Goal: Task Accomplishment & Management: Manage account settings

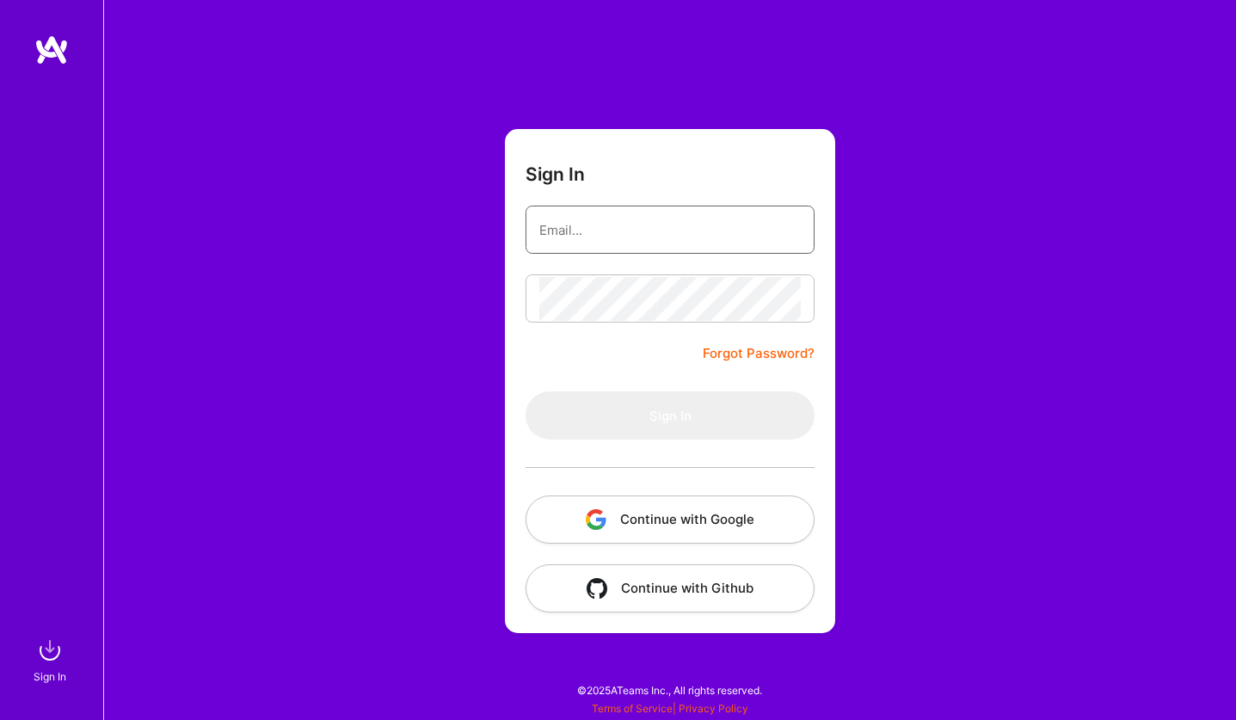
type input "[EMAIL_ADDRESS][DOMAIN_NAME]"
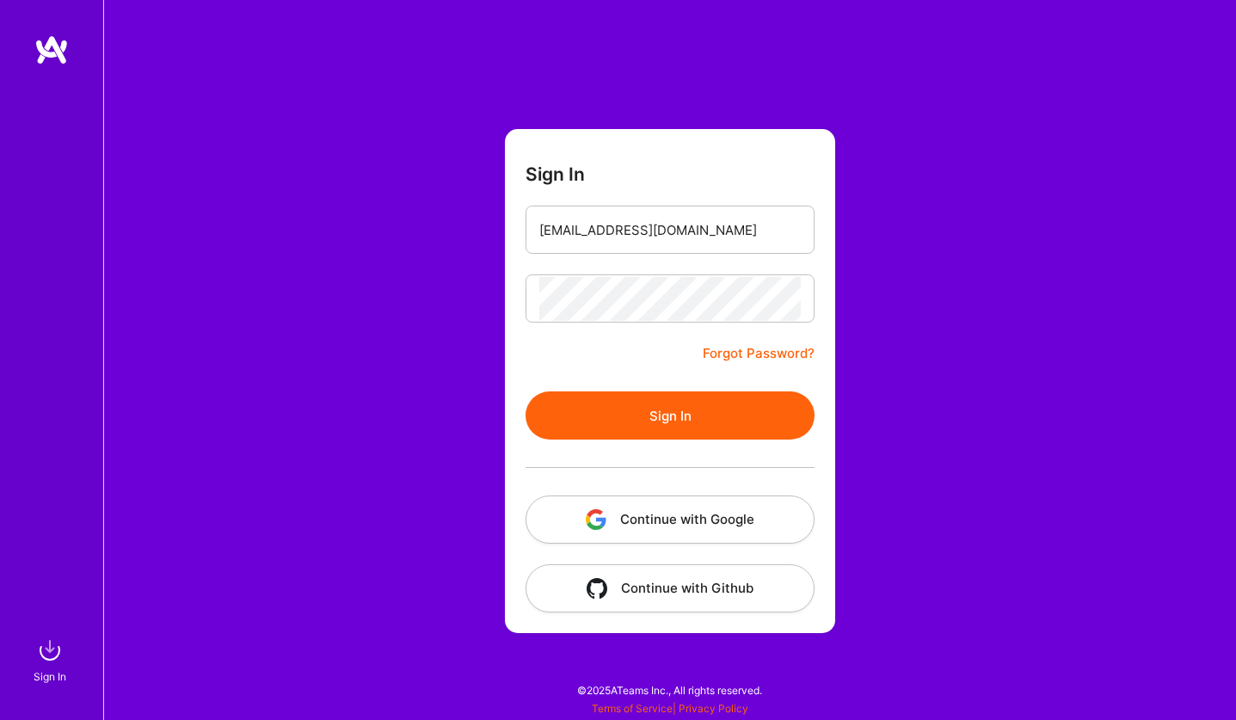
click at [709, 423] on button "Sign In" at bounding box center [669, 415] width 289 height 48
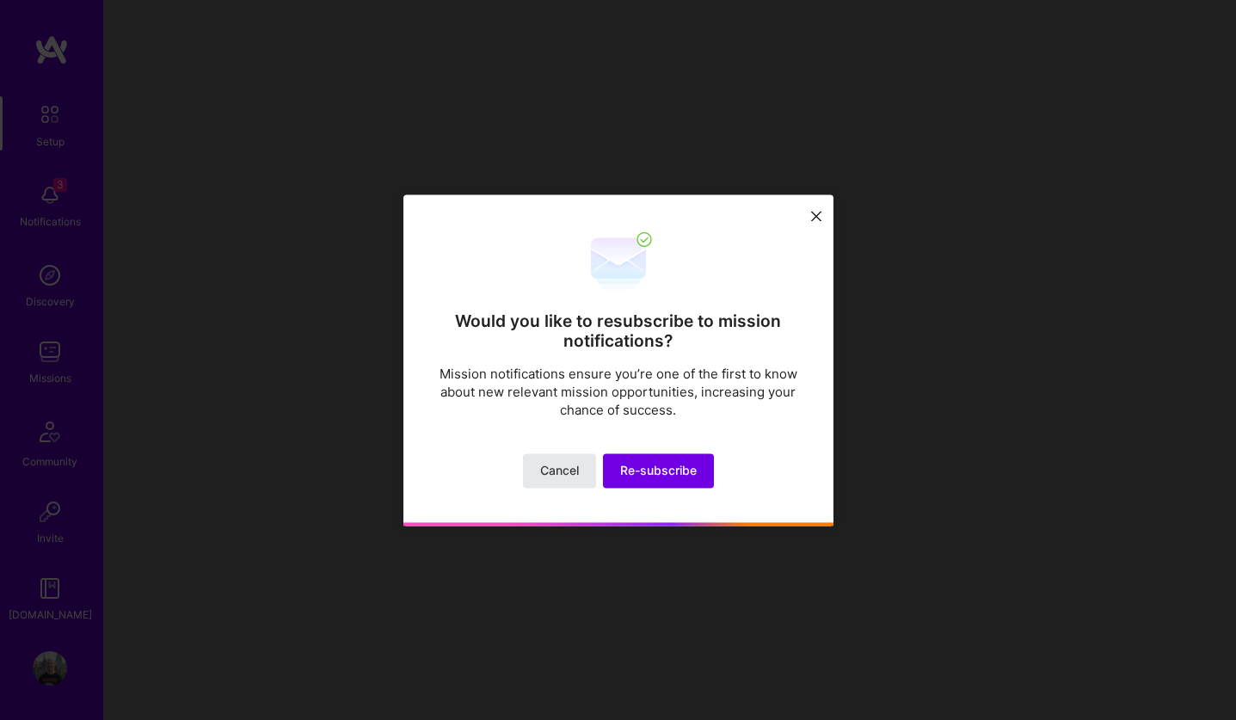
click at [564, 471] on span "Cancel" at bounding box center [559, 470] width 39 height 17
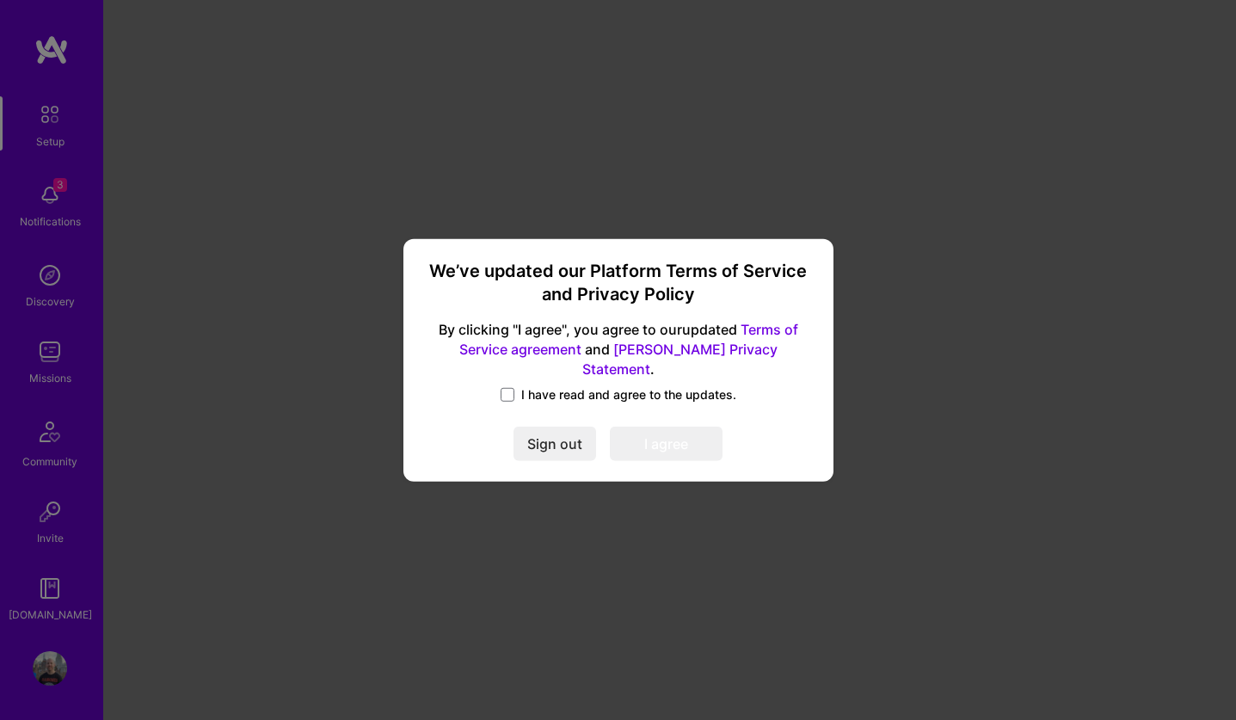
click at [541, 390] on span "I have read and agree to the updates." at bounding box center [628, 394] width 215 height 17
click at [0, 0] on input "I have read and agree to the updates." at bounding box center [0, 0] width 0 height 0
click at [654, 432] on button "I agree" at bounding box center [666, 444] width 113 height 34
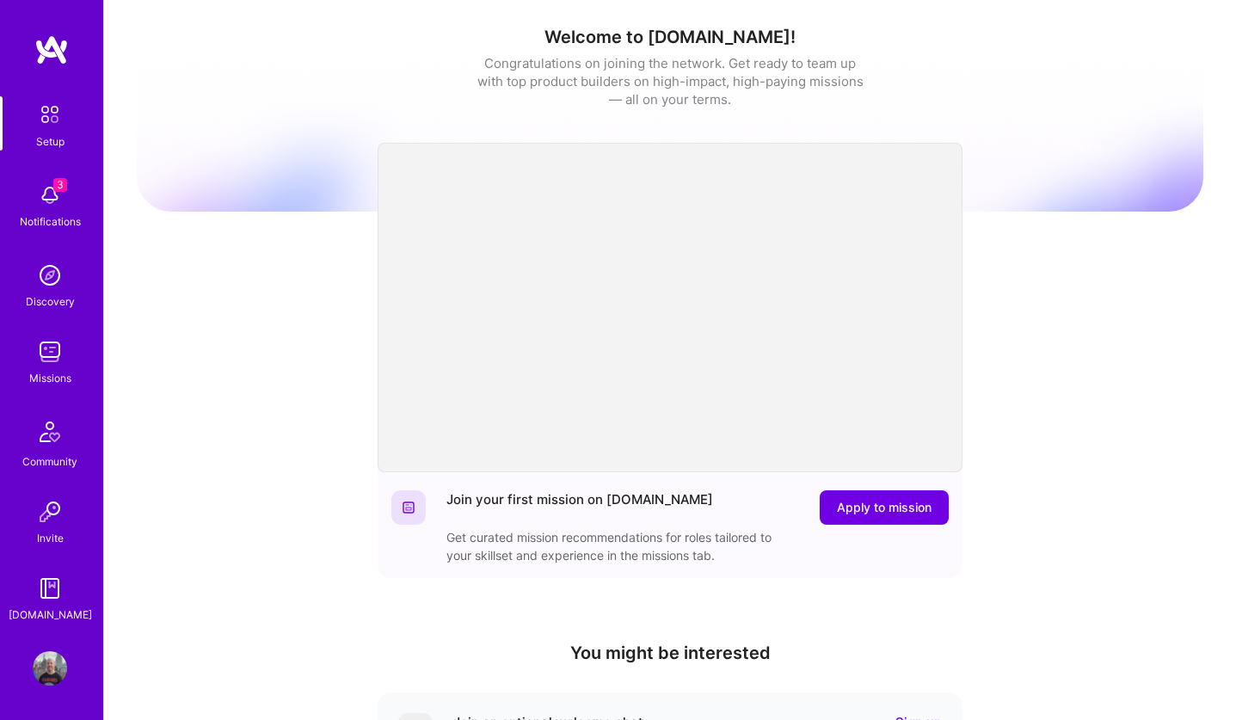
click at [50, 652] on img at bounding box center [50, 668] width 34 height 34
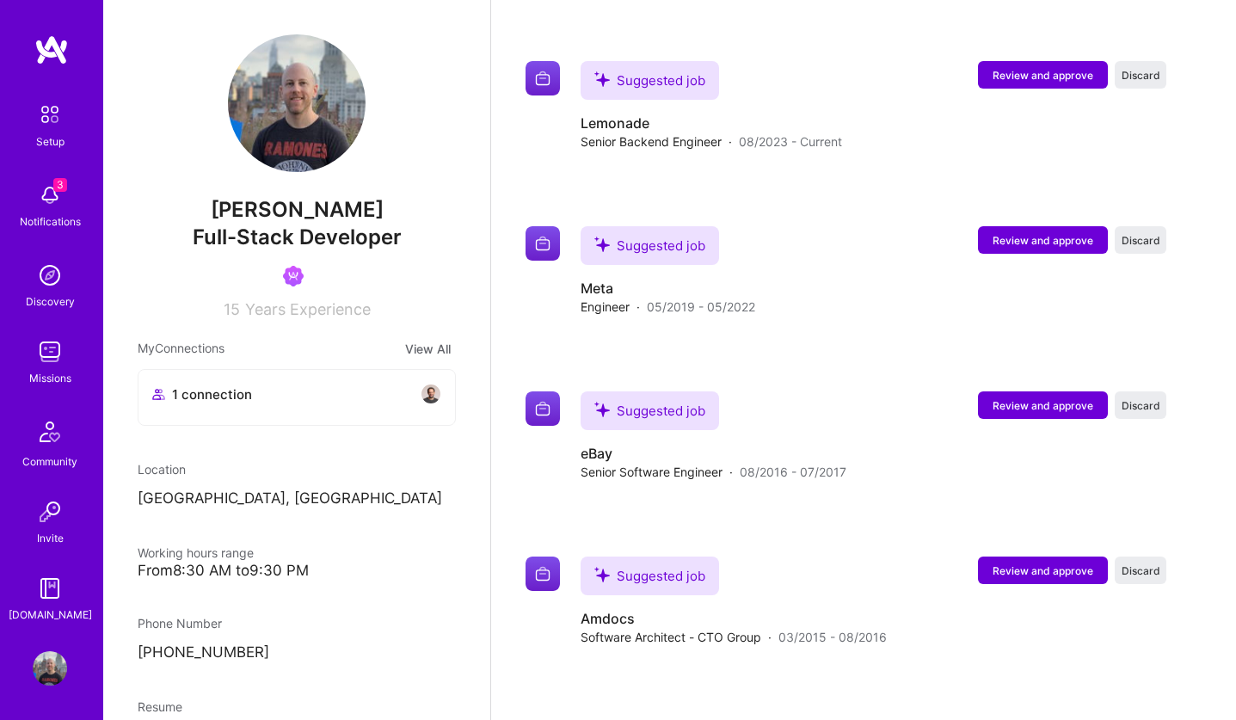
scroll to position [3186, 0]
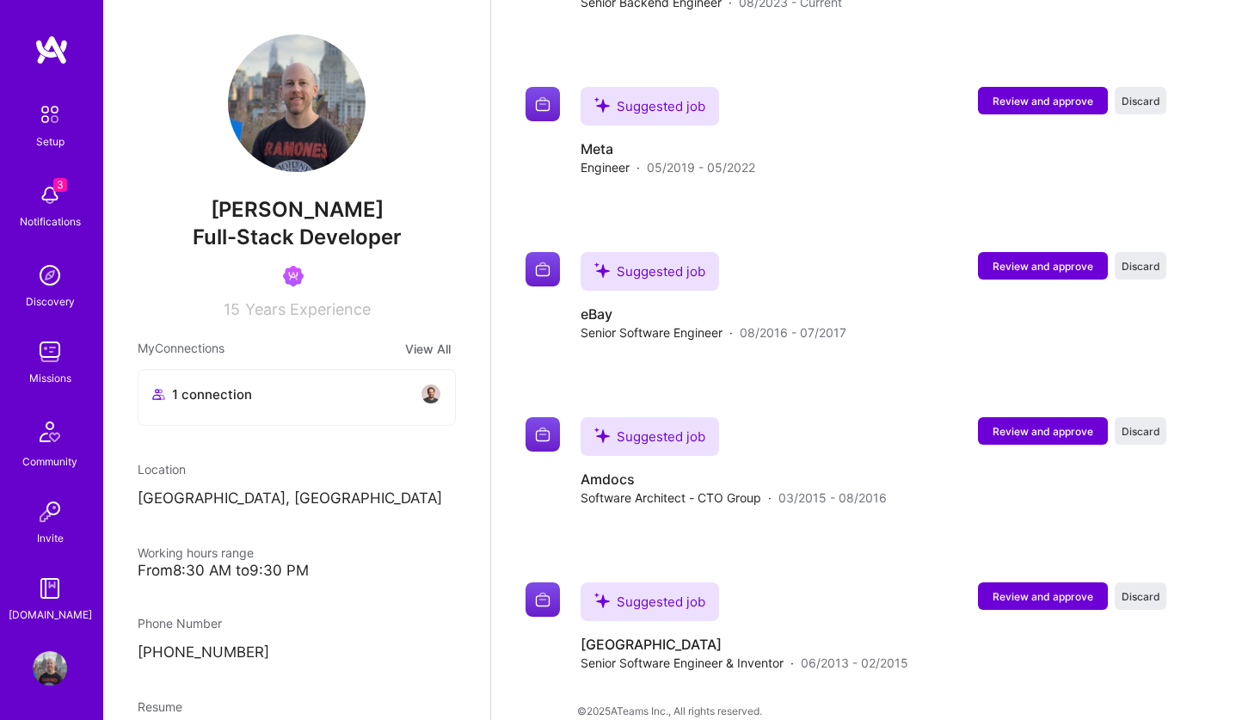
click at [54, 348] on img at bounding box center [50, 352] width 34 height 34
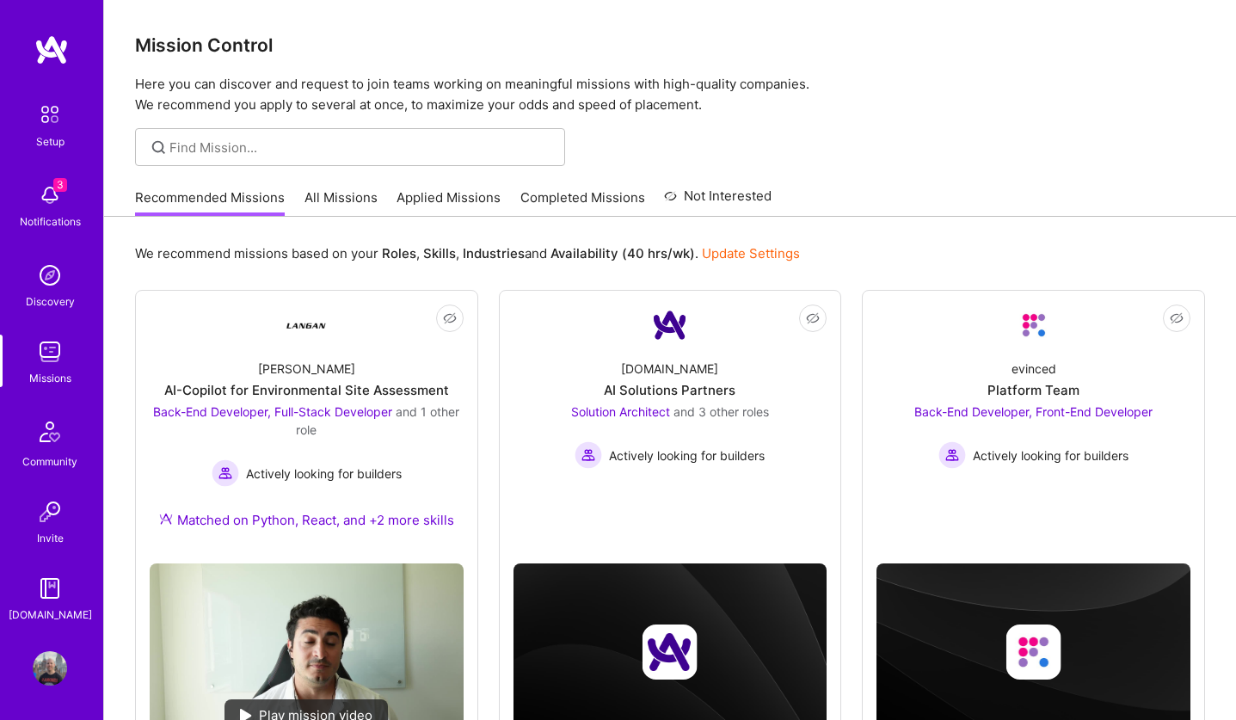
click at [598, 192] on link "Completed Missions" at bounding box center [582, 202] width 125 height 28
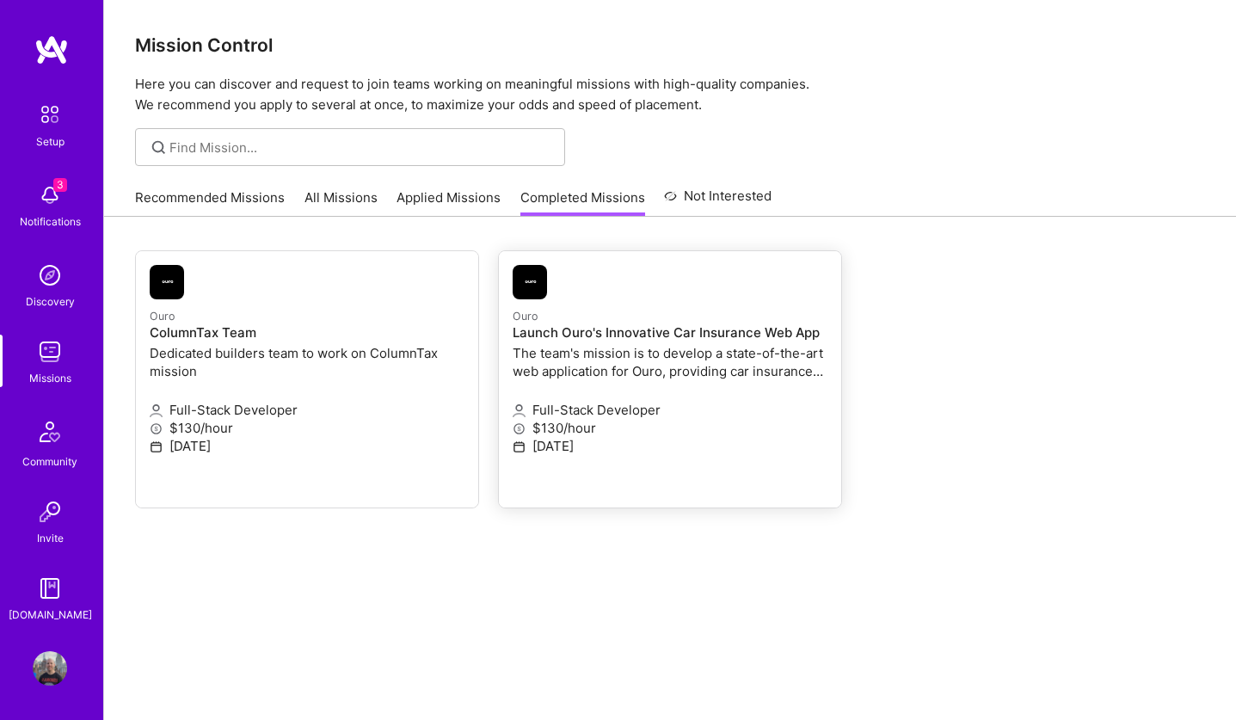
click at [602, 336] on h4 "Launch Ouro's Innovative Car Insurance Web App" at bounding box center [670, 332] width 315 height 15
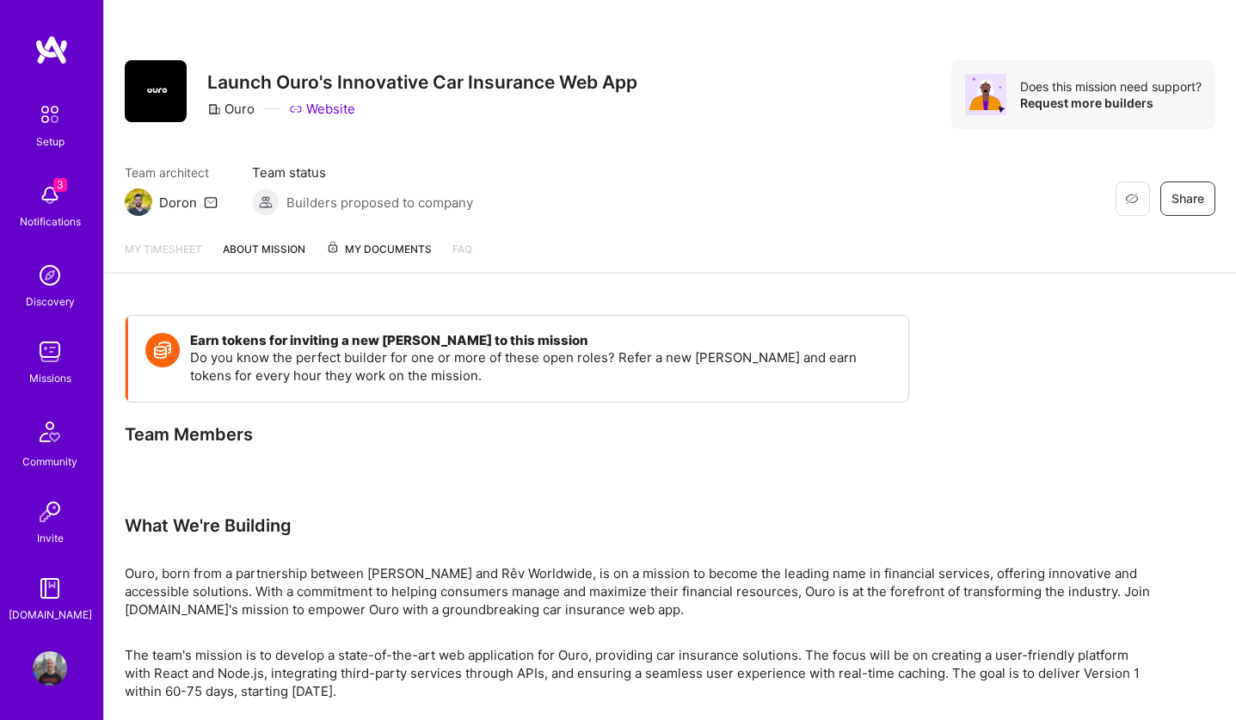
click at [369, 240] on span "My Documents" at bounding box center [379, 249] width 106 height 19
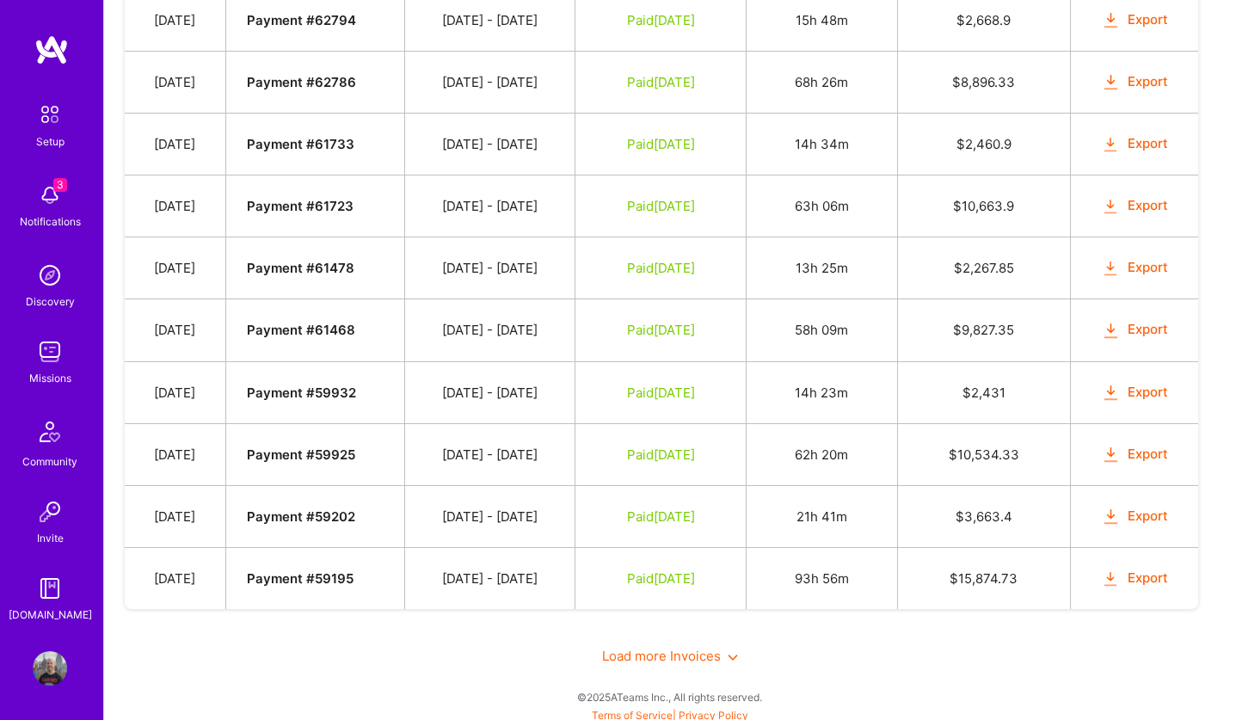
scroll to position [1266, 0]
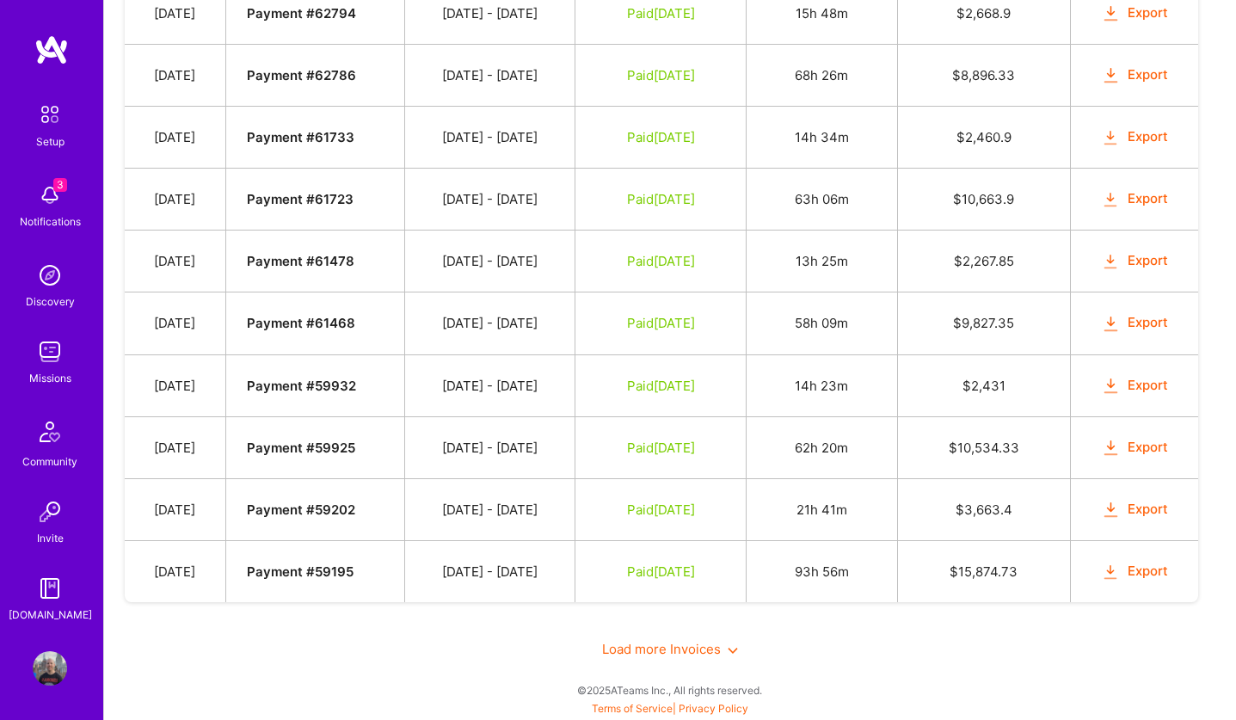
click at [641, 646] on span "Load more Invoices" at bounding box center [670, 649] width 136 height 16
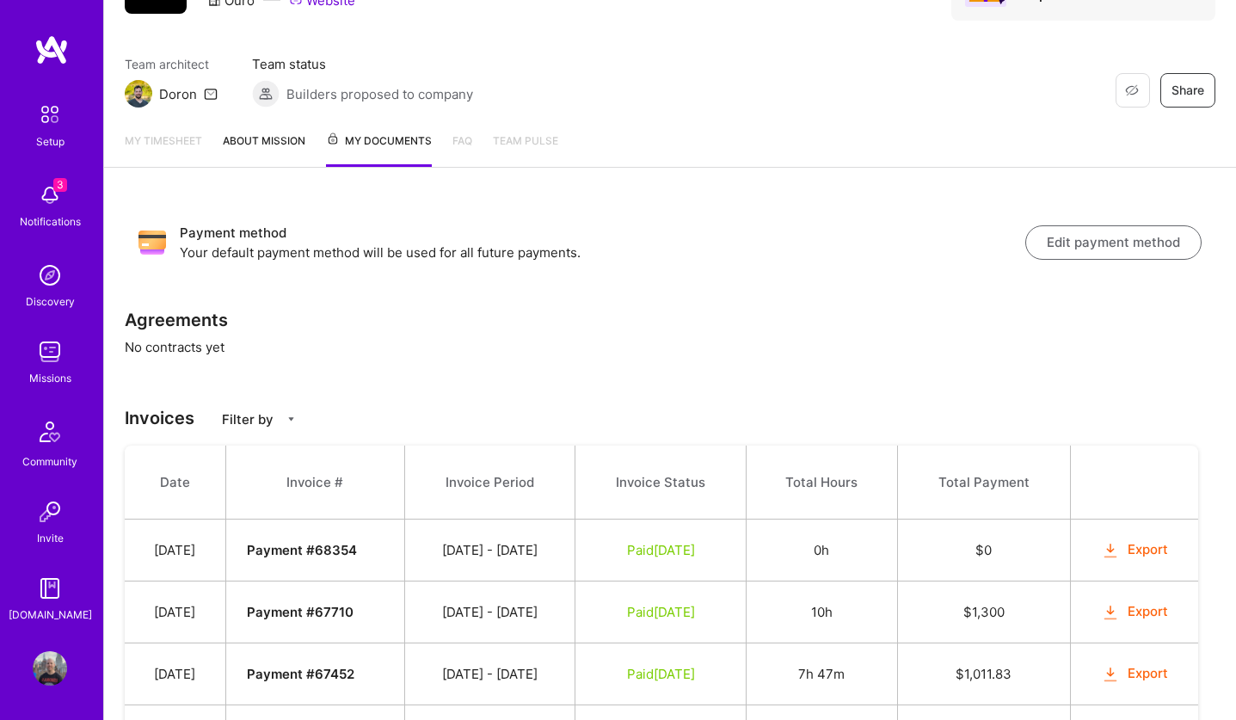
scroll to position [0, 0]
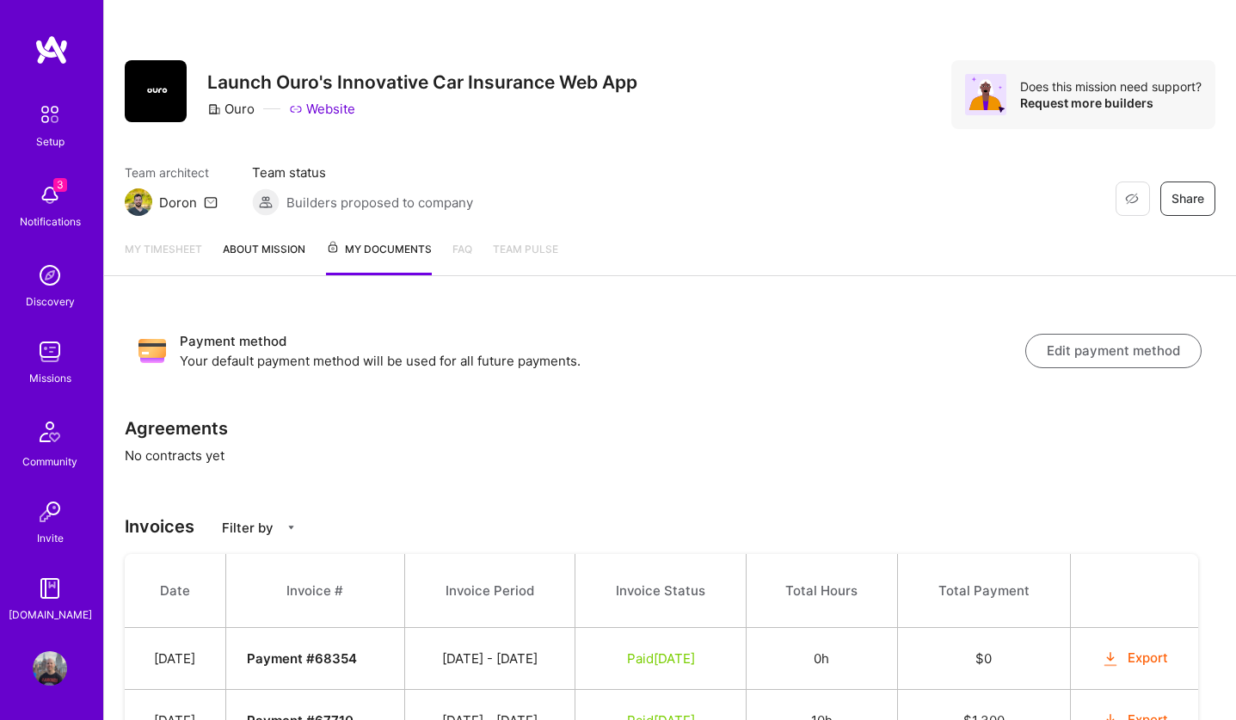
click at [382, 254] on span "My Documents" at bounding box center [379, 249] width 106 height 19
click at [280, 240] on link "About Mission" at bounding box center [264, 257] width 83 height 35
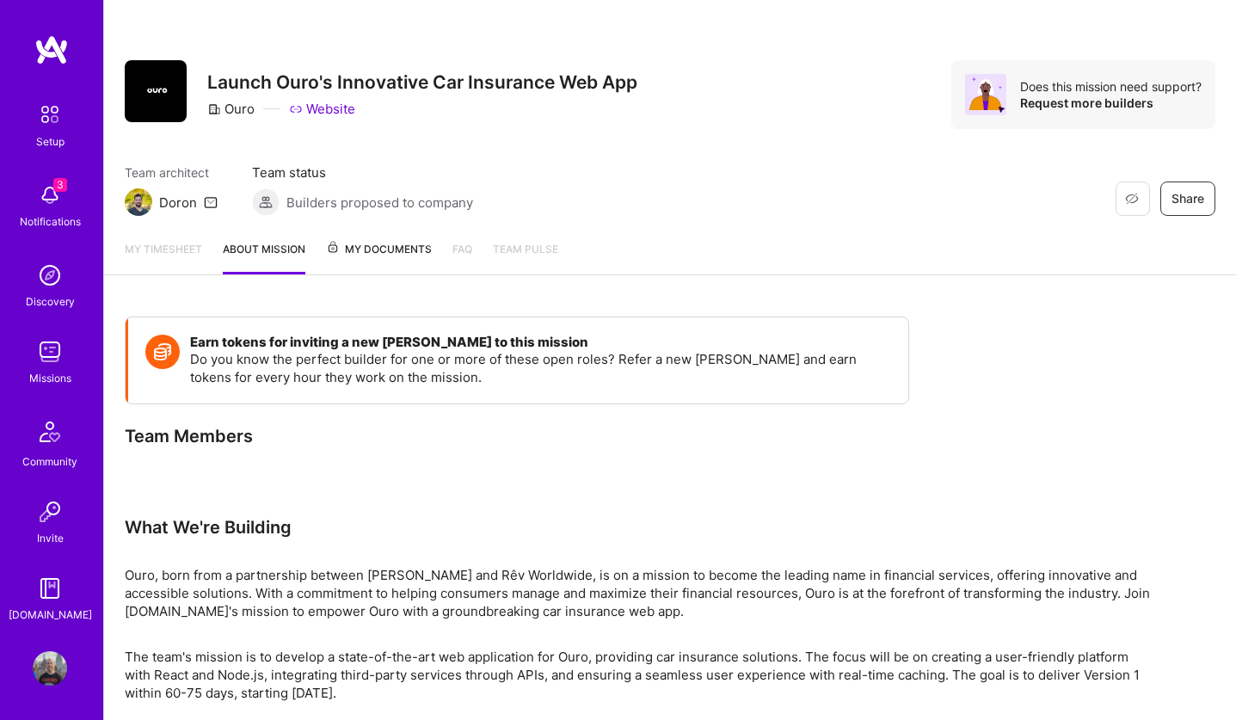
click at [46, 376] on div "Missions" at bounding box center [50, 378] width 42 height 18
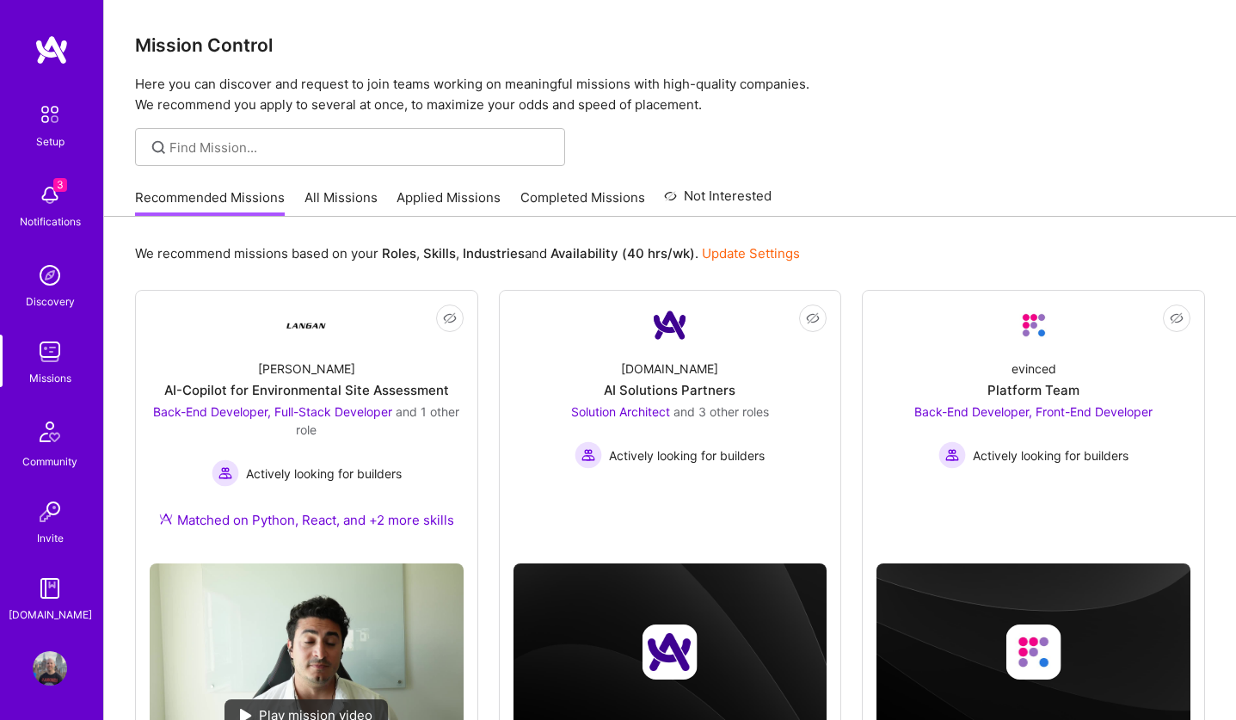
click at [602, 197] on link "Completed Missions" at bounding box center [582, 202] width 125 height 28
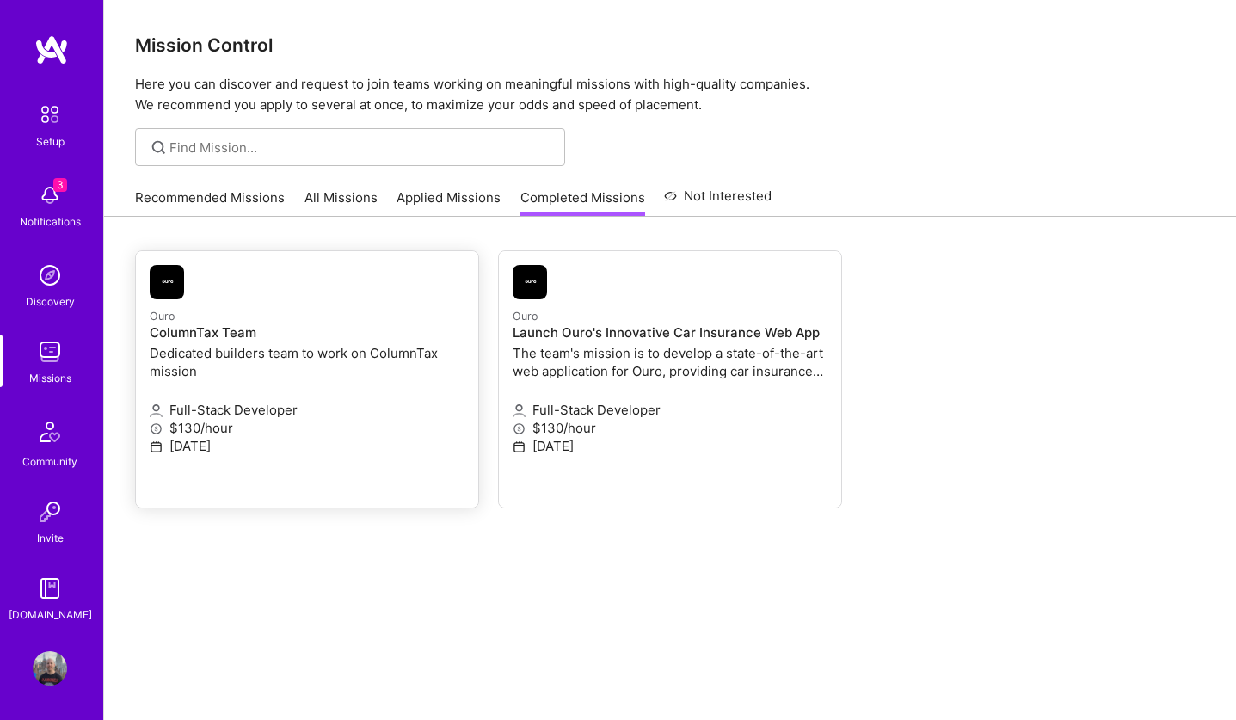
click at [192, 328] on h4 "ColumnTax Team" at bounding box center [307, 332] width 315 height 15
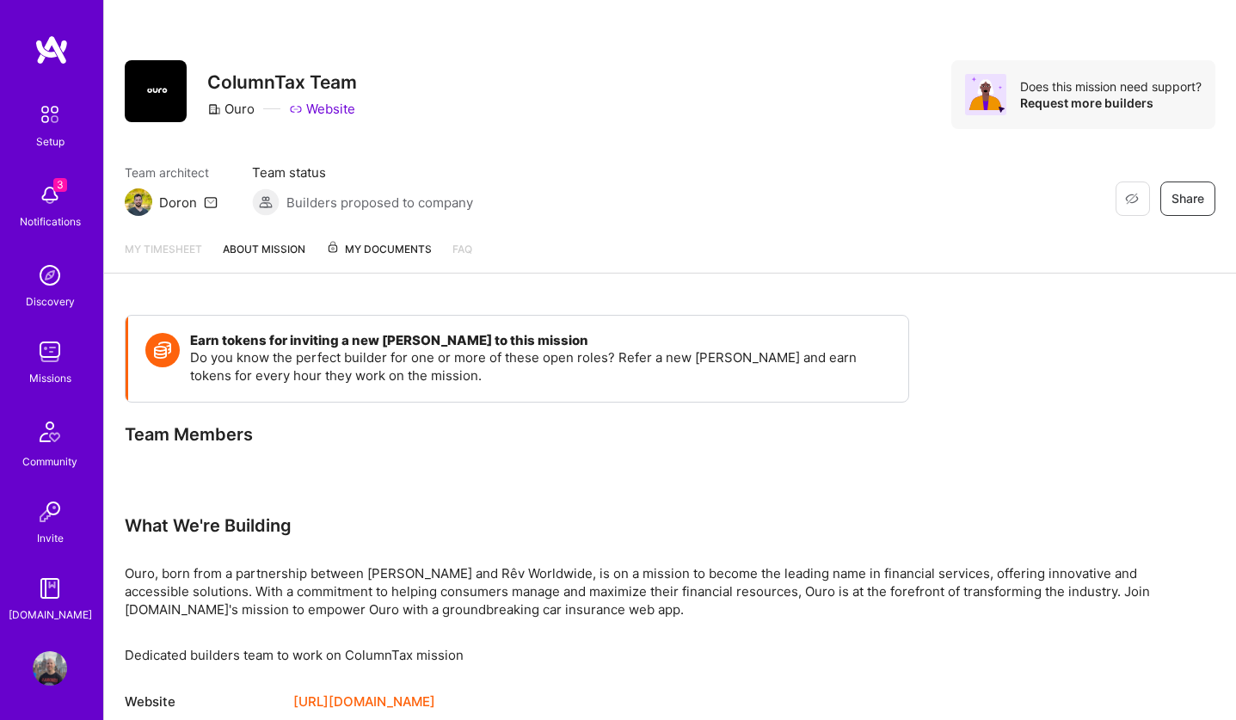
click at [404, 255] on span "My Documents" at bounding box center [379, 249] width 106 height 19
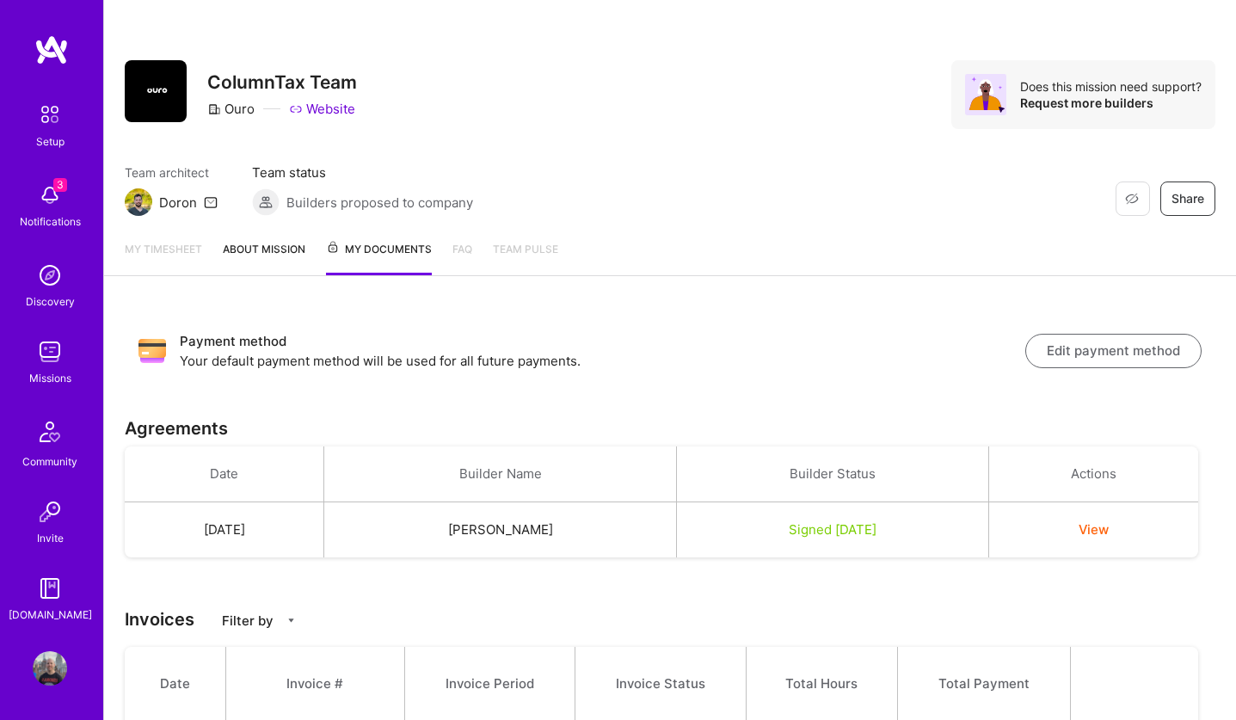
click at [1107, 531] on button "View" at bounding box center [1093, 529] width 30 height 18
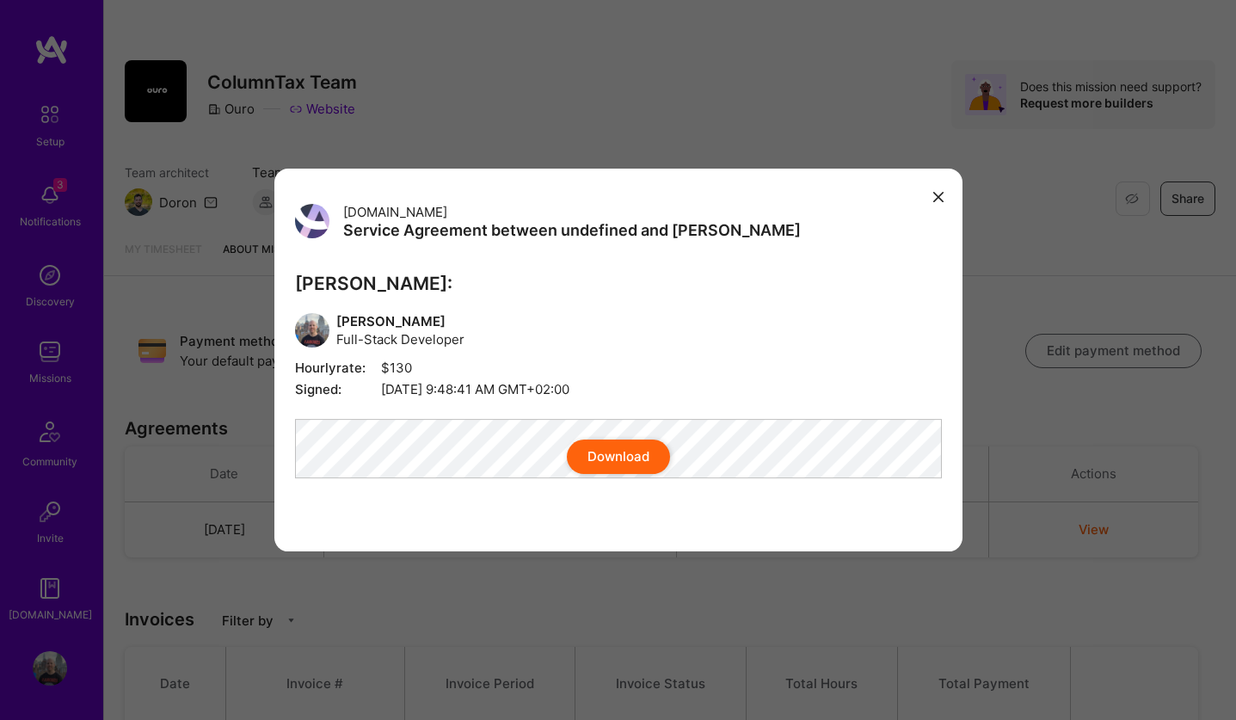
click at [618, 464] on button "Download" at bounding box center [618, 456] width 103 height 34
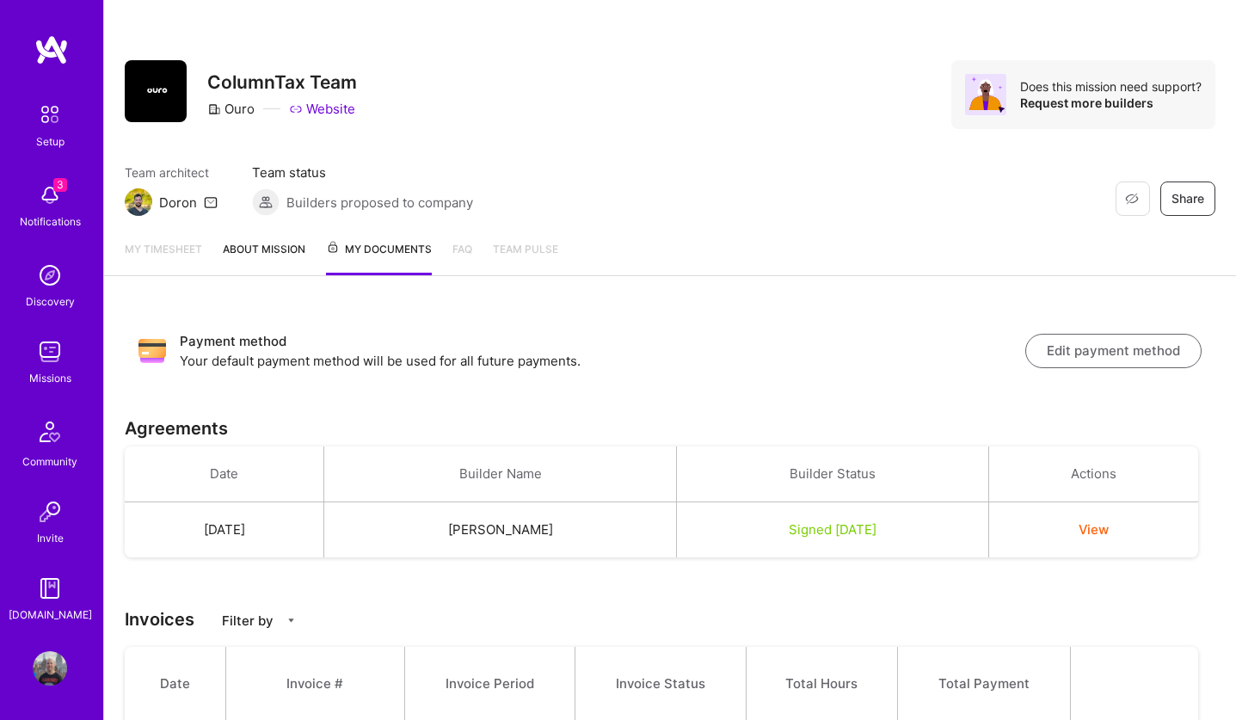
click at [322, 108] on link "Website" at bounding box center [322, 109] width 66 height 18
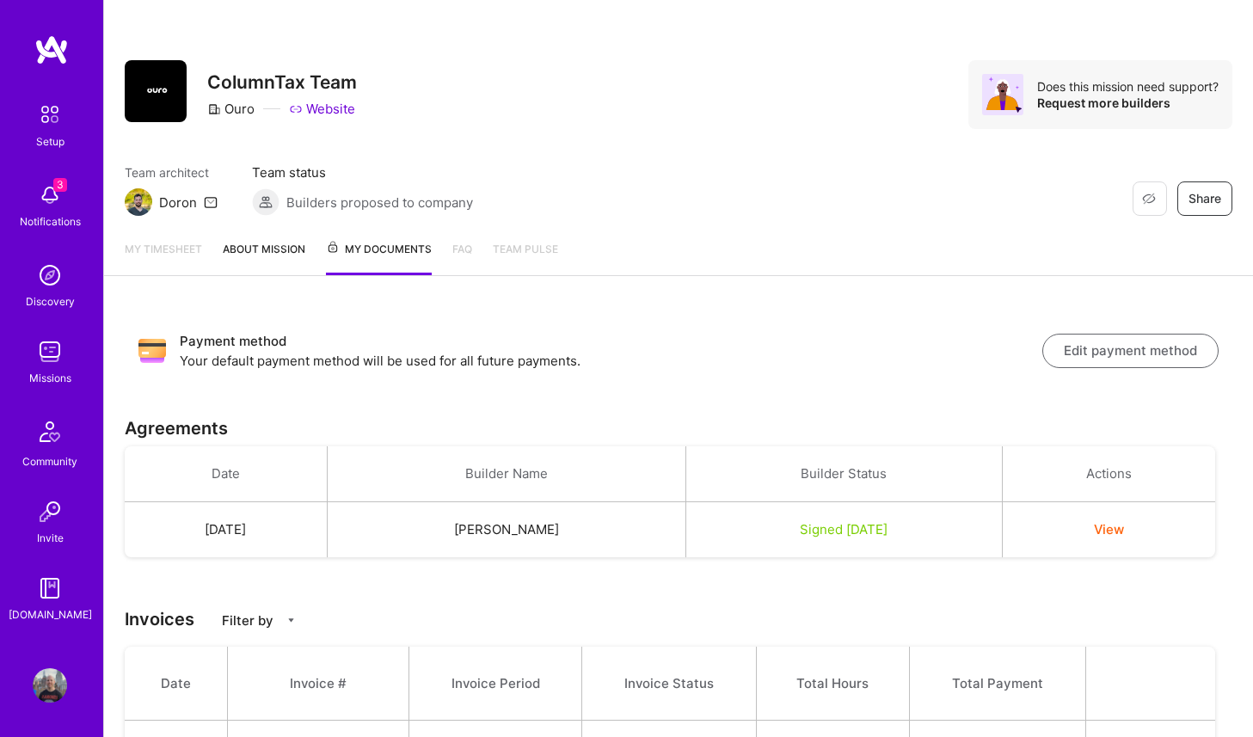
click at [55, 353] on img at bounding box center [50, 352] width 34 height 34
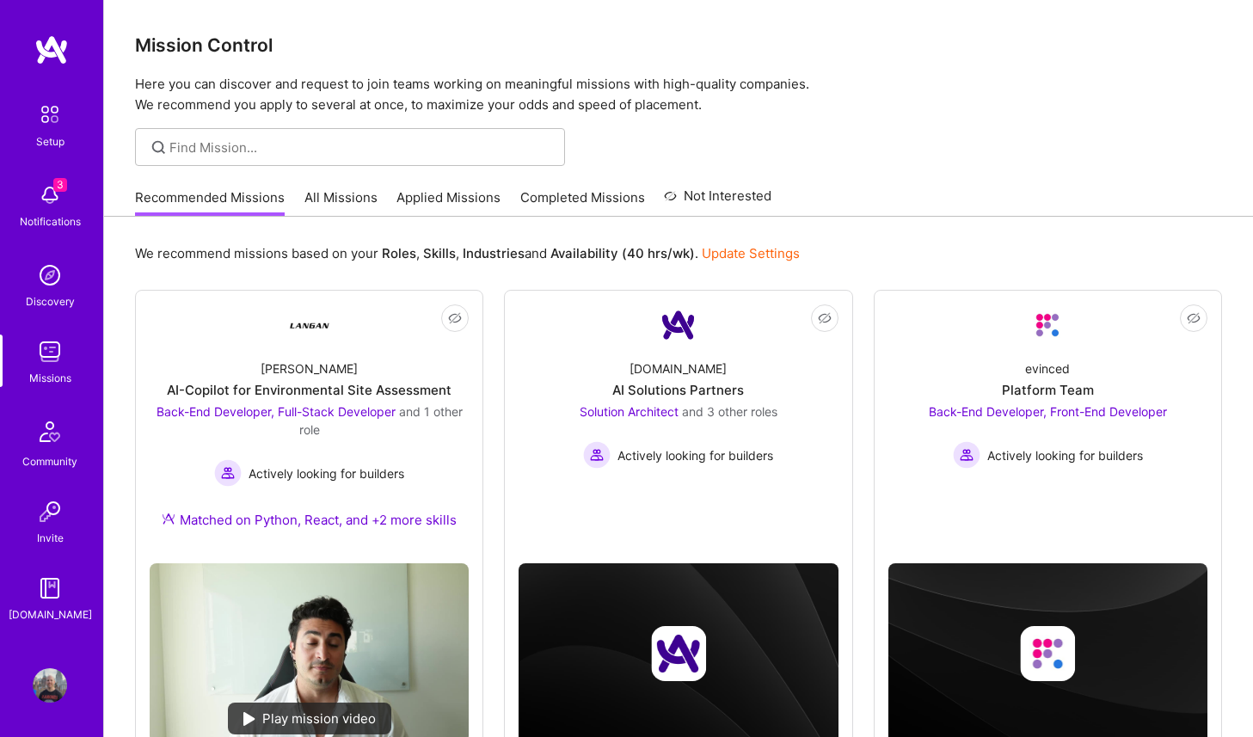
click at [550, 199] on link "Completed Missions" at bounding box center [582, 202] width 125 height 28
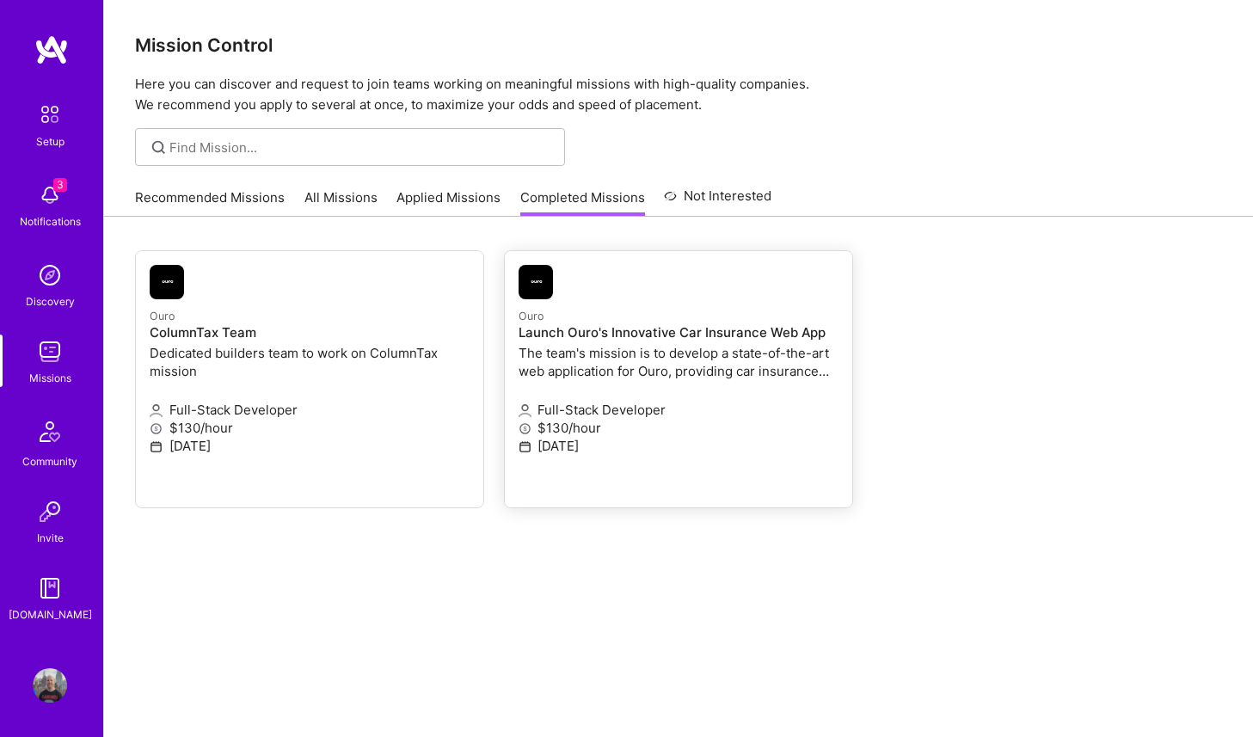
click at [684, 384] on link "Ouro Launch Ouro's Innovative Car Insurance Web App The team's mission is to de…" at bounding box center [678, 379] width 347 height 256
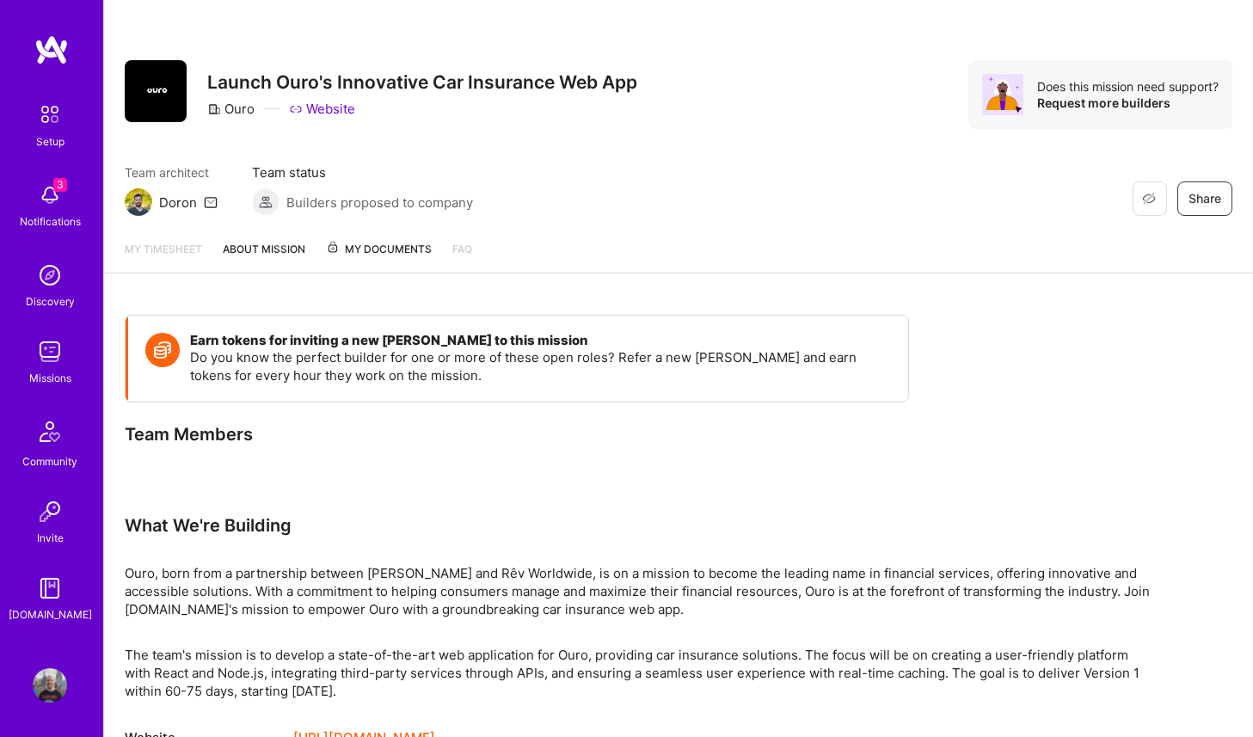
click at [384, 241] on span "My Documents" at bounding box center [379, 249] width 106 height 19
